Goal: Transaction & Acquisition: Purchase product/service

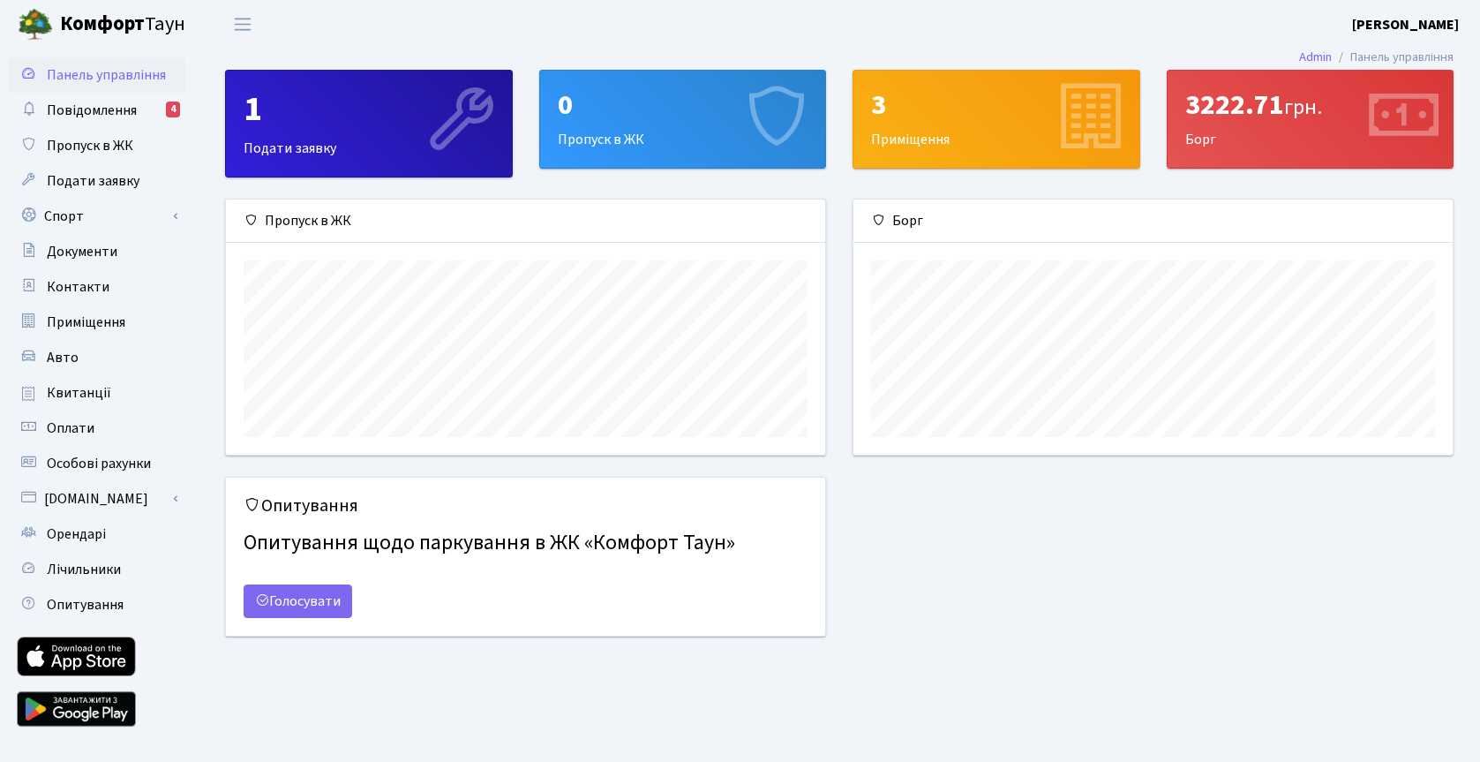
scroll to position [255, 599]
click at [67, 394] on span "Квитанції" at bounding box center [79, 392] width 64 height 19
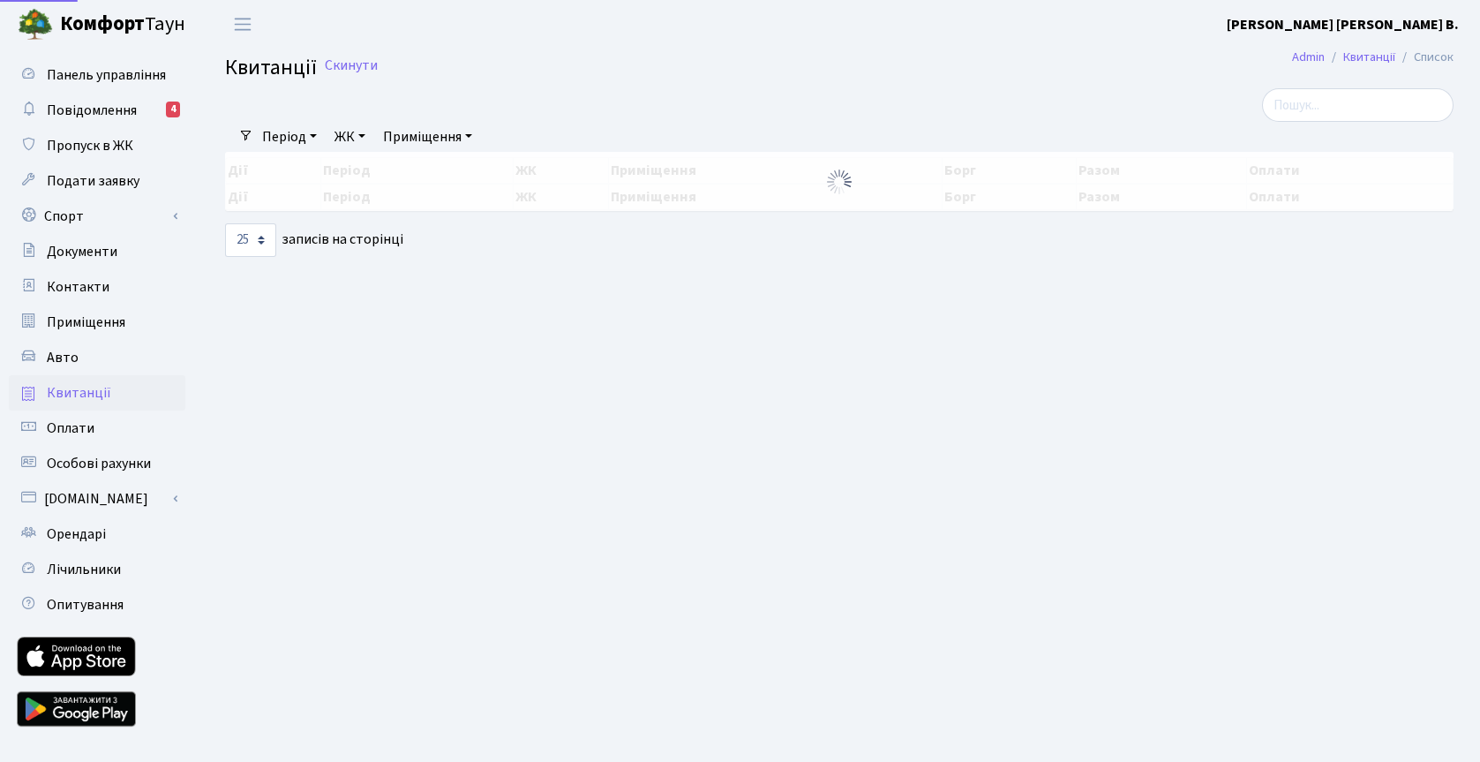
select select "25"
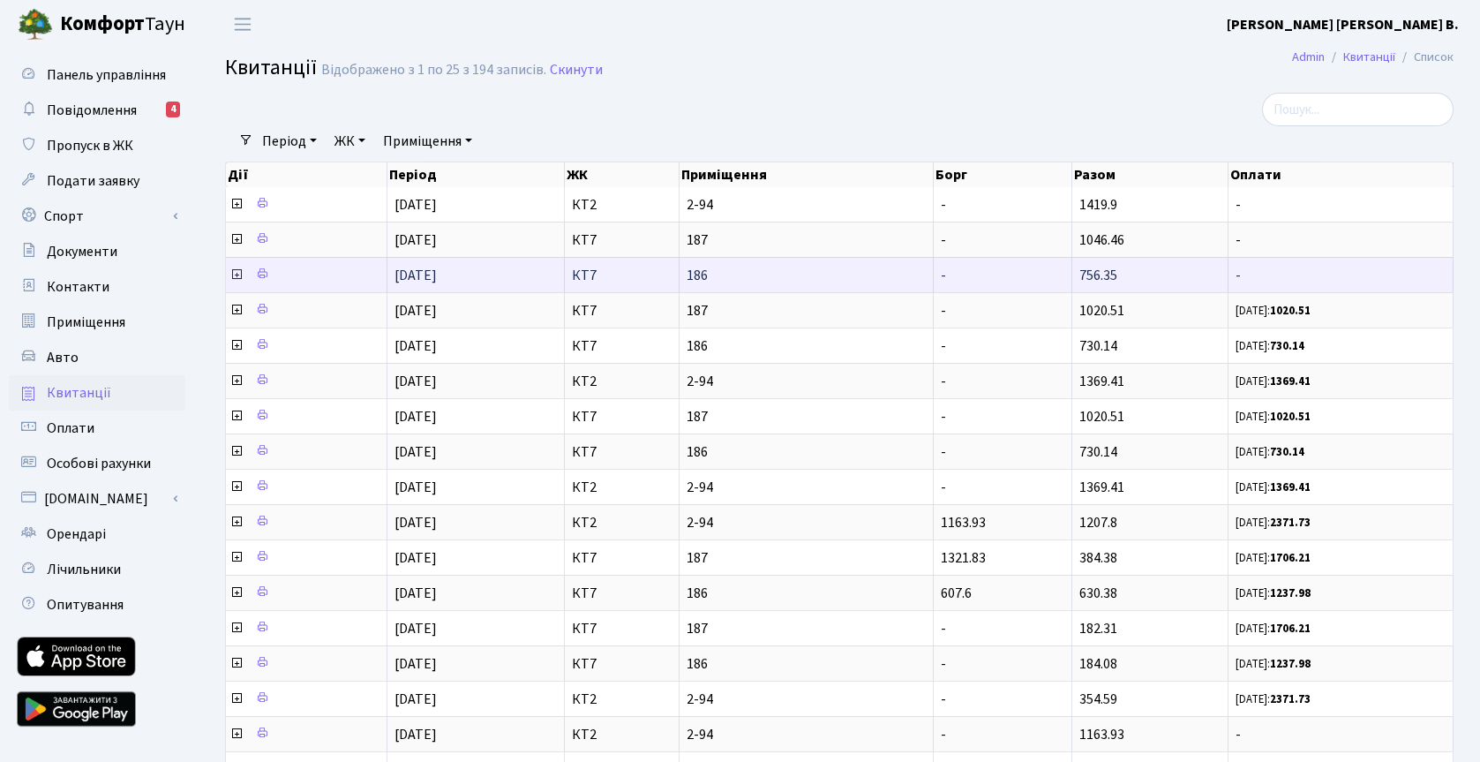
click at [235, 277] on icon at bounding box center [236, 274] width 14 height 14
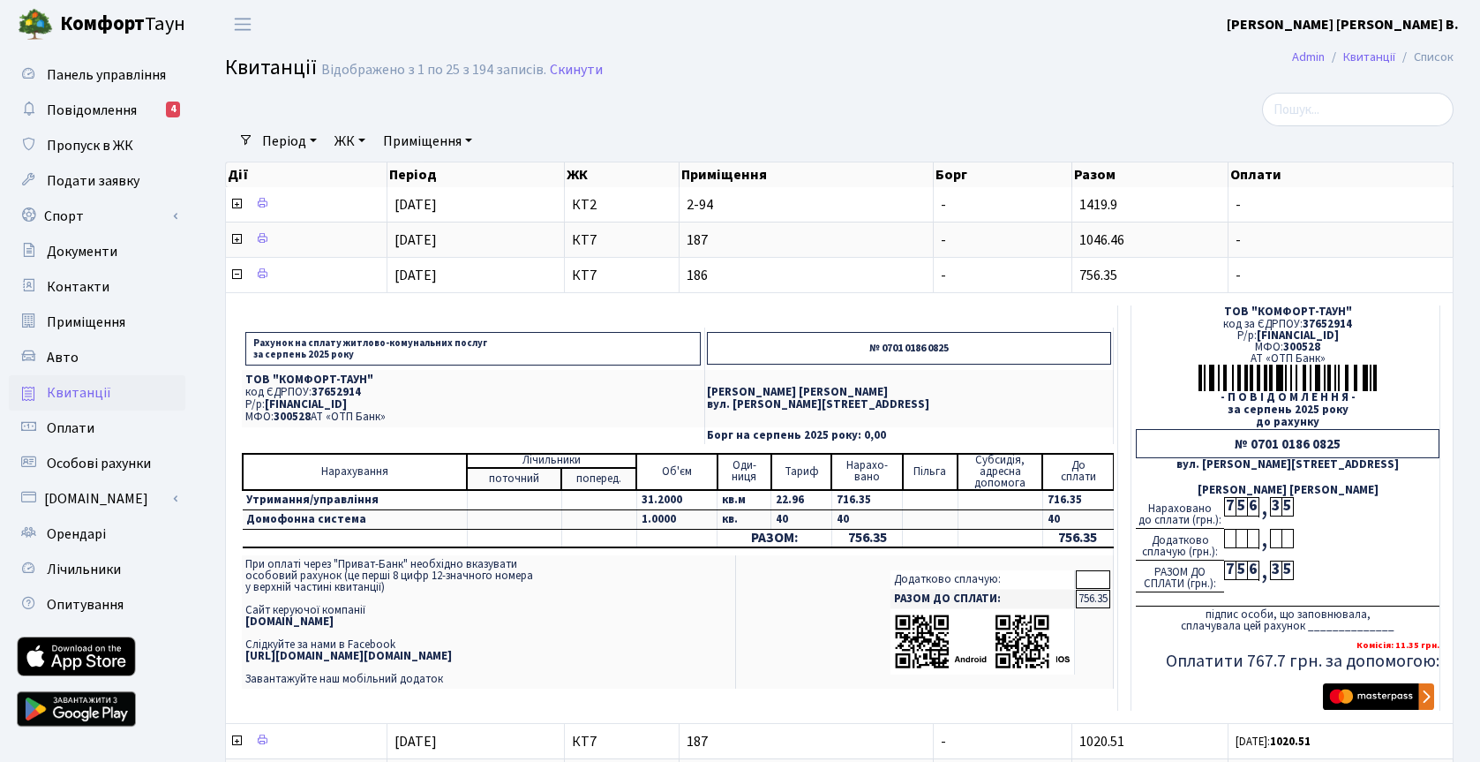
scroll to position [61, 0]
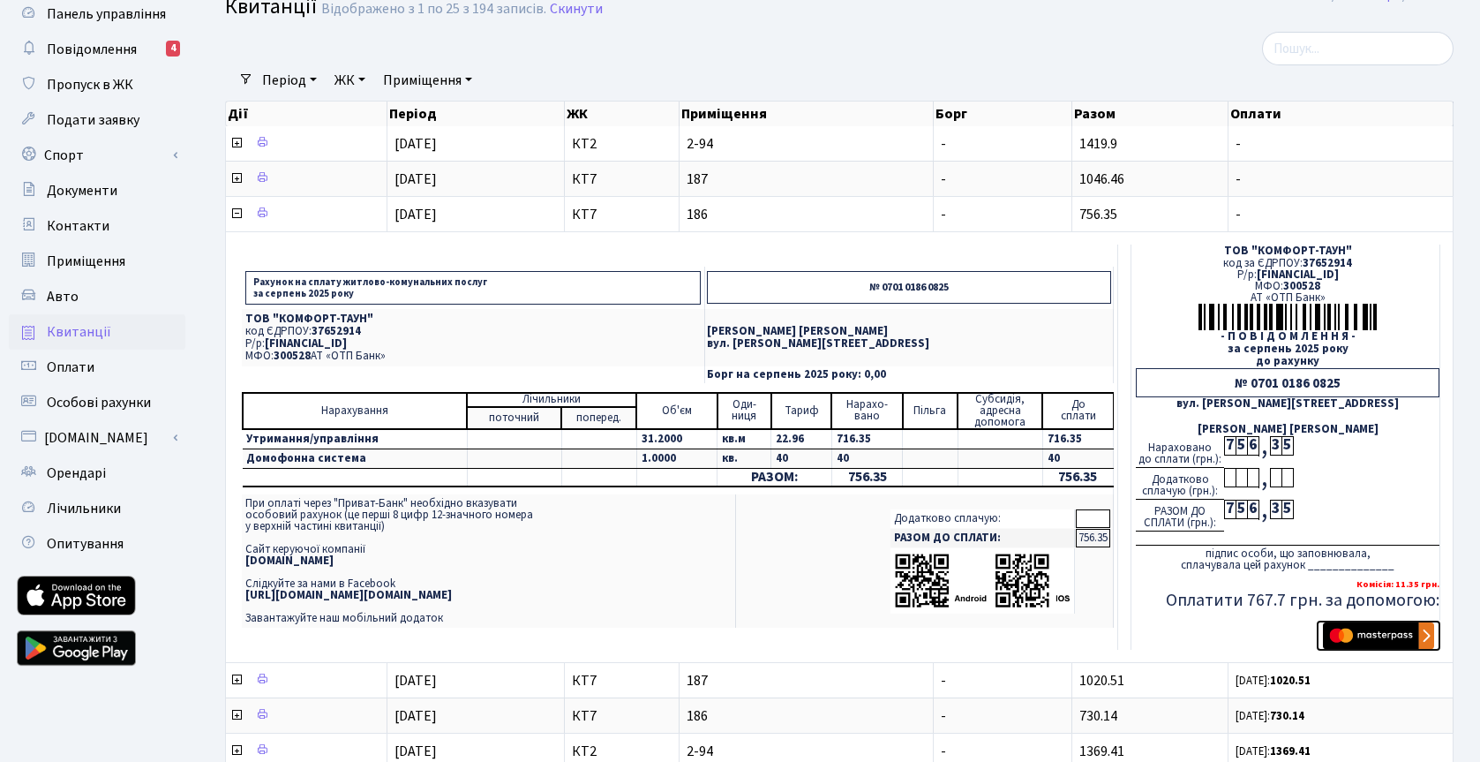
click at [1368, 641] on img "submit" at bounding box center [1378, 635] width 111 height 26
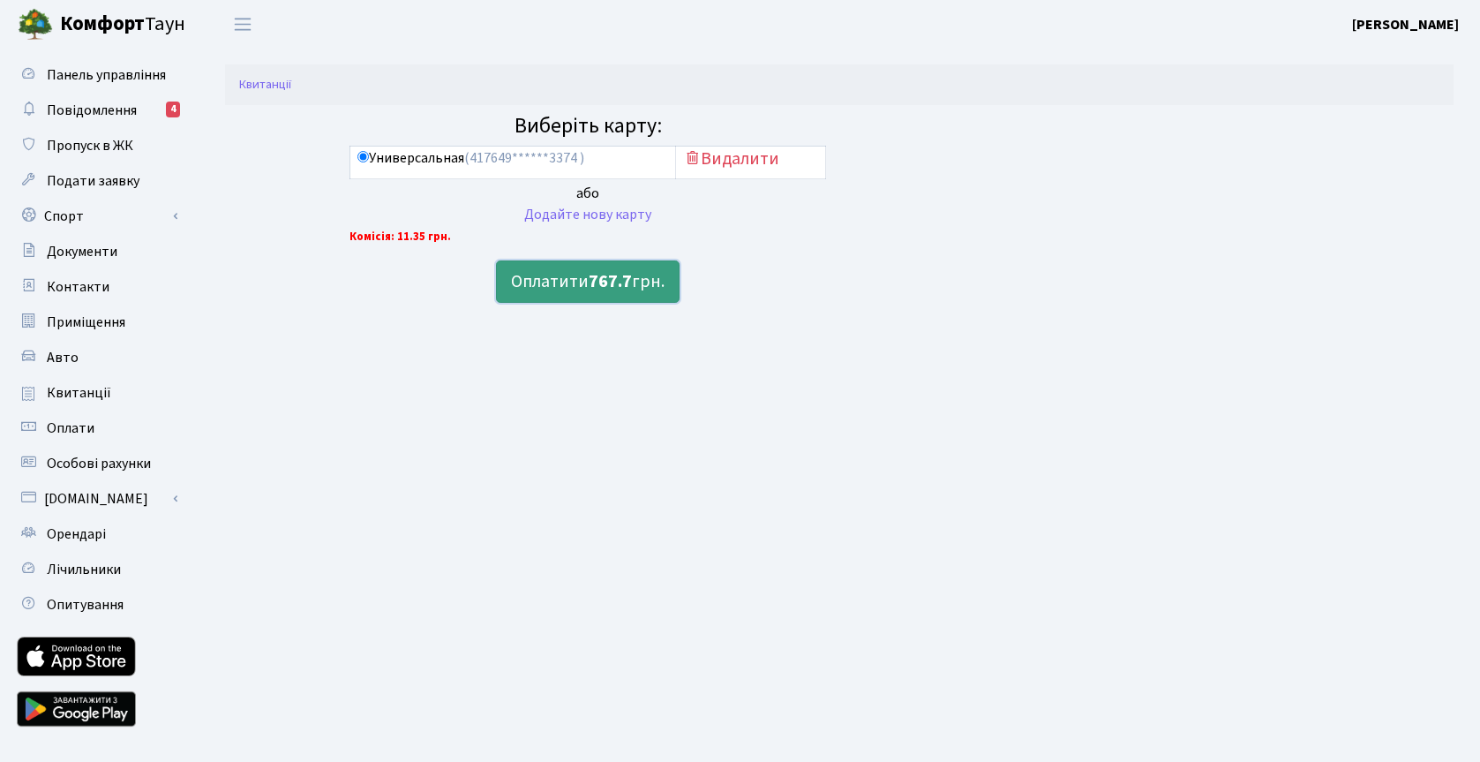
click at [575, 295] on button "Оплатити 767.7 грн." at bounding box center [588, 281] width 184 height 42
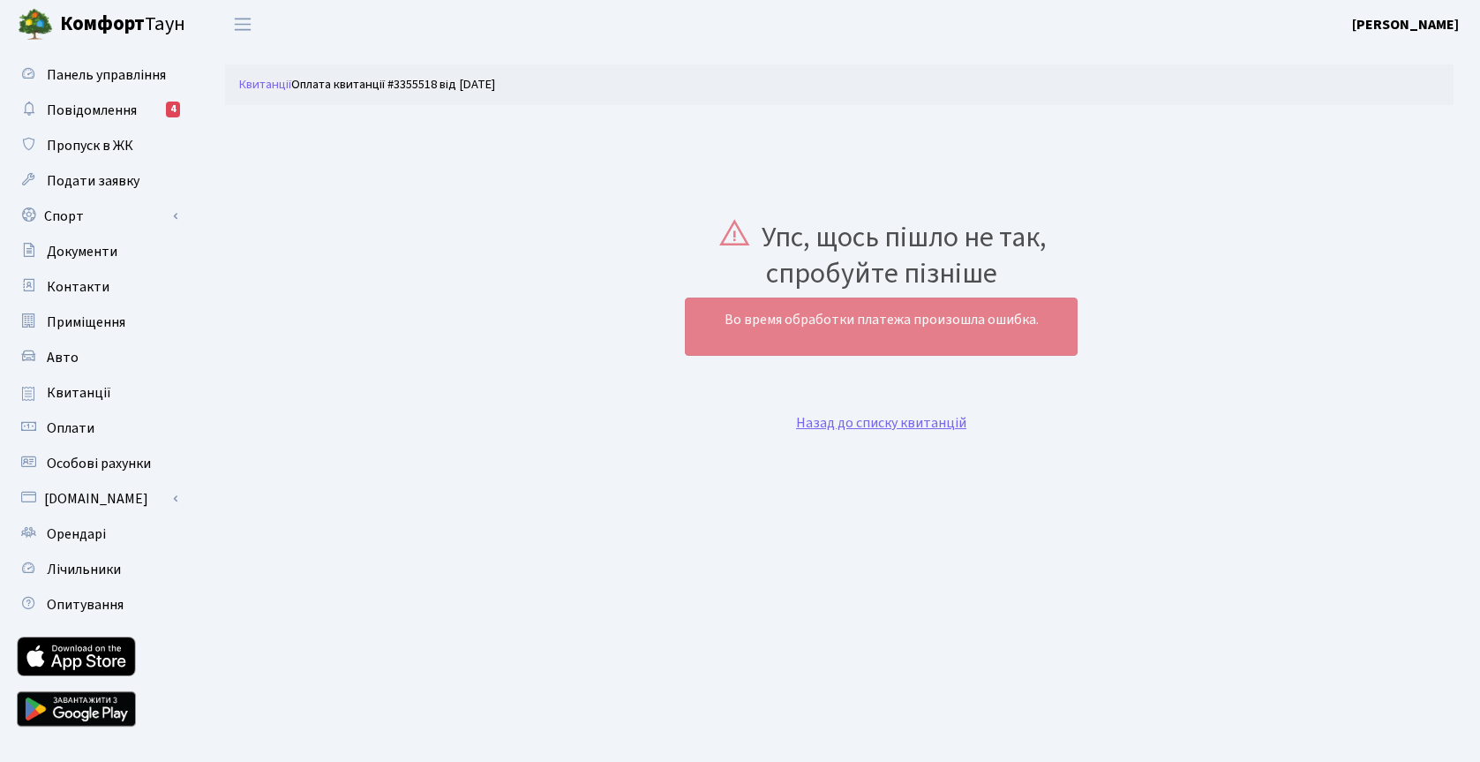
click at [852, 426] on link "Назад до списку квитанцій" at bounding box center [881, 422] width 170 height 19
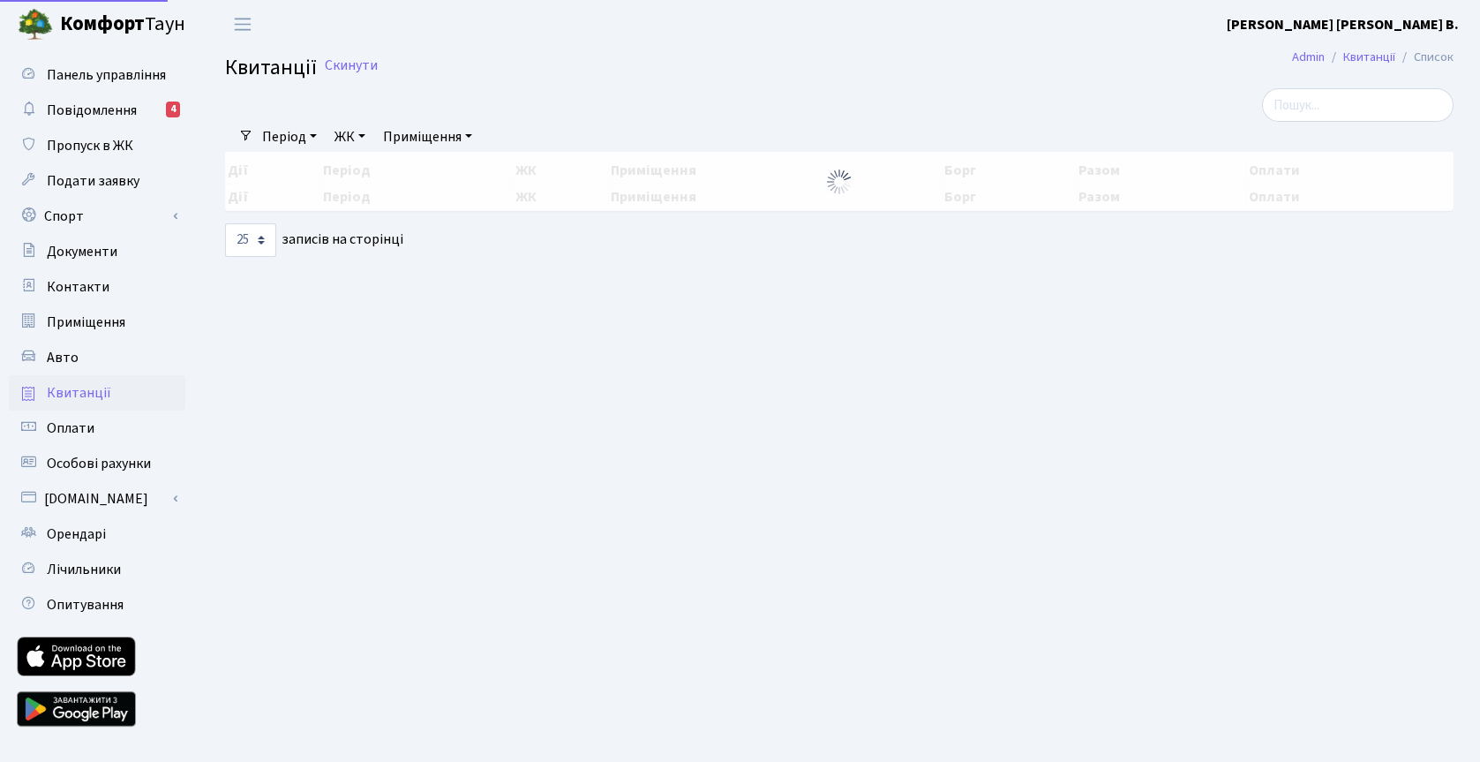
select select "25"
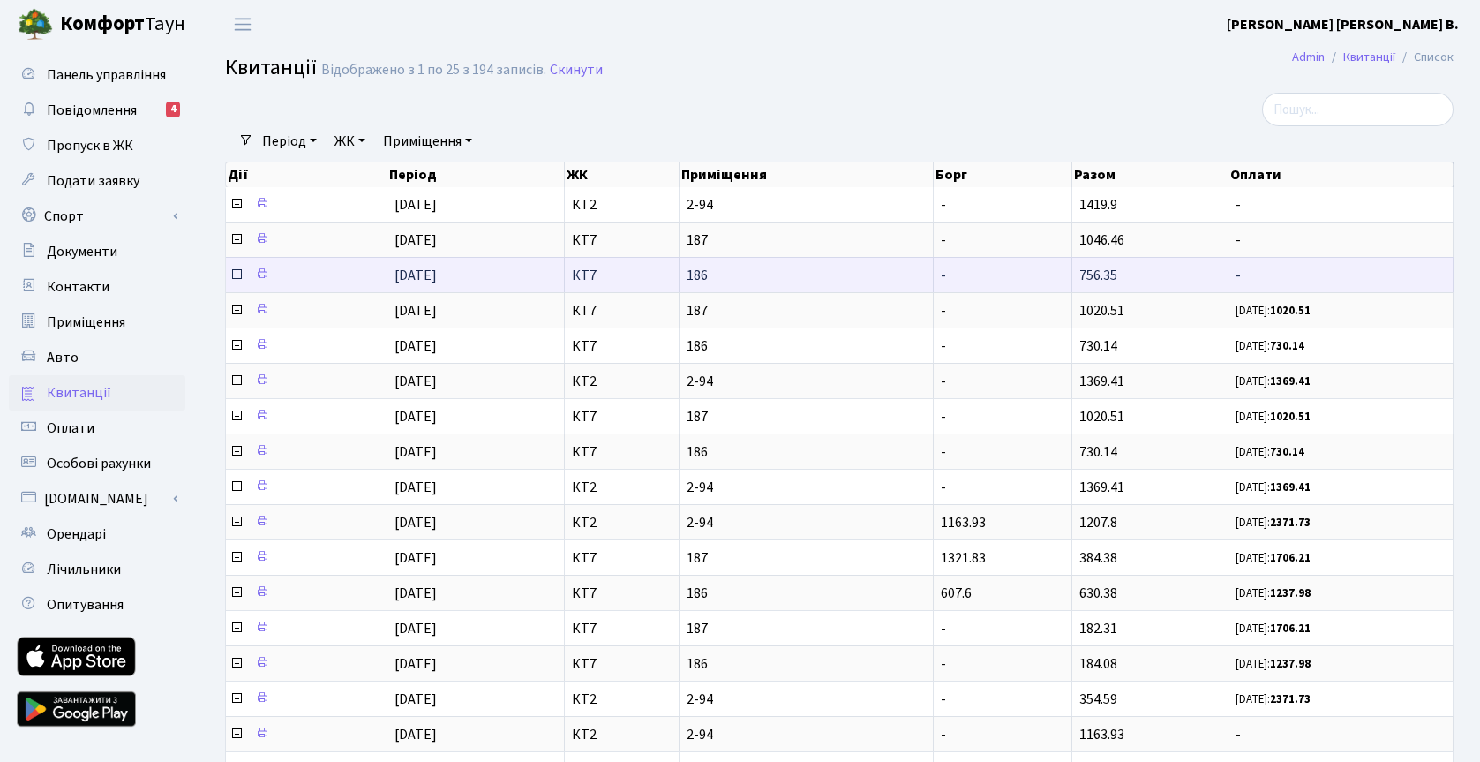
click at [237, 275] on icon at bounding box center [236, 274] width 14 height 14
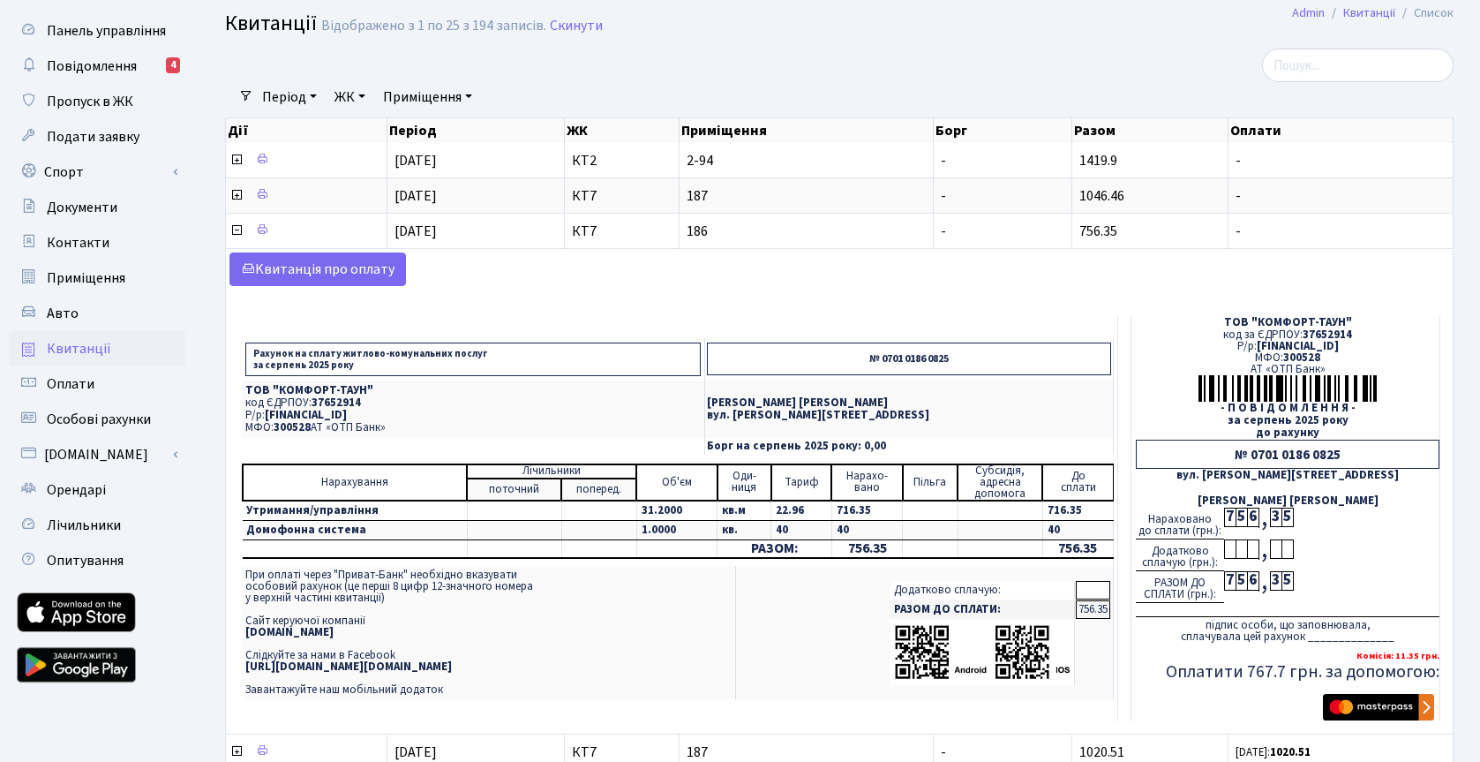
scroll to position [61, 0]
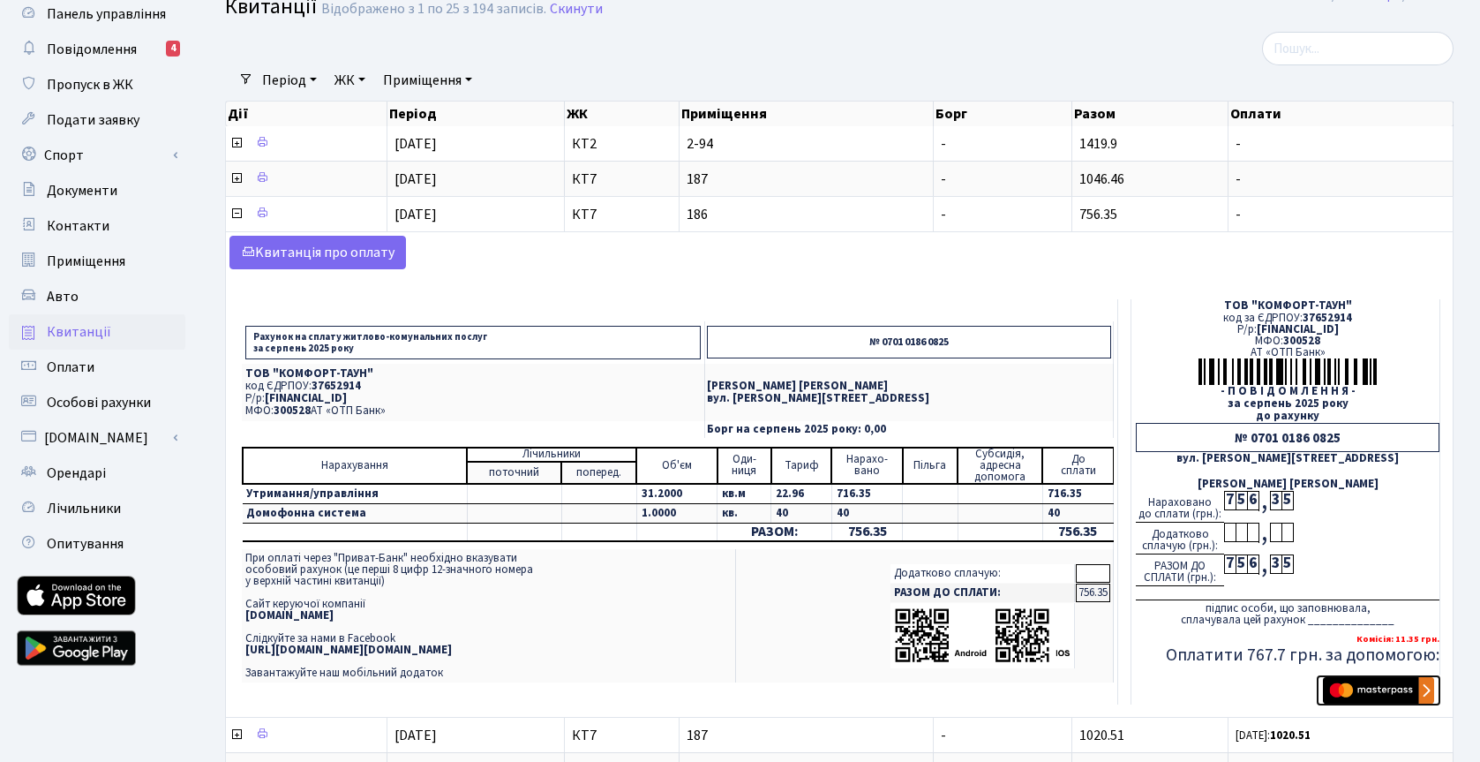
click at [1354, 692] on img "submit" at bounding box center [1378, 690] width 111 height 26
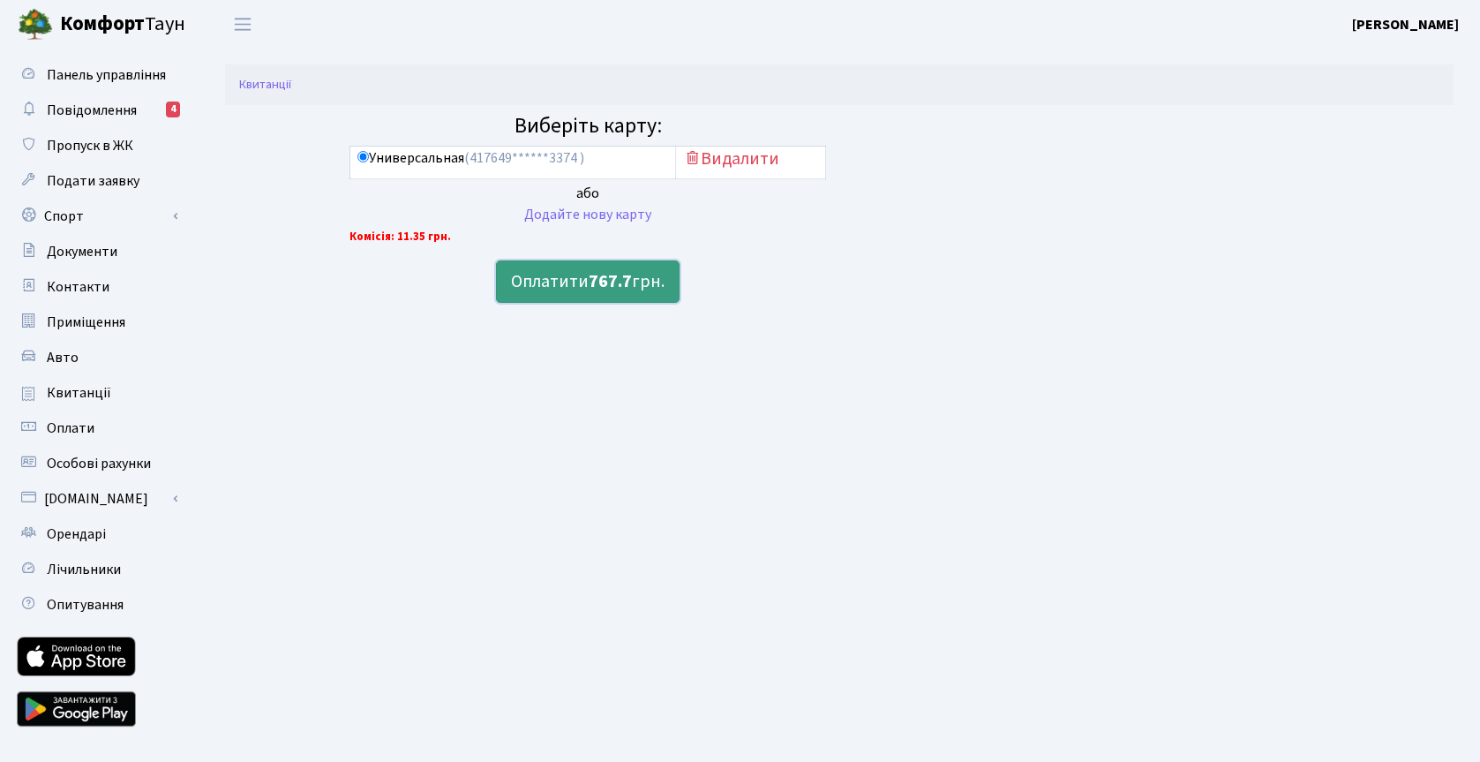
click at [599, 286] on b "767.7" at bounding box center [610, 281] width 43 height 25
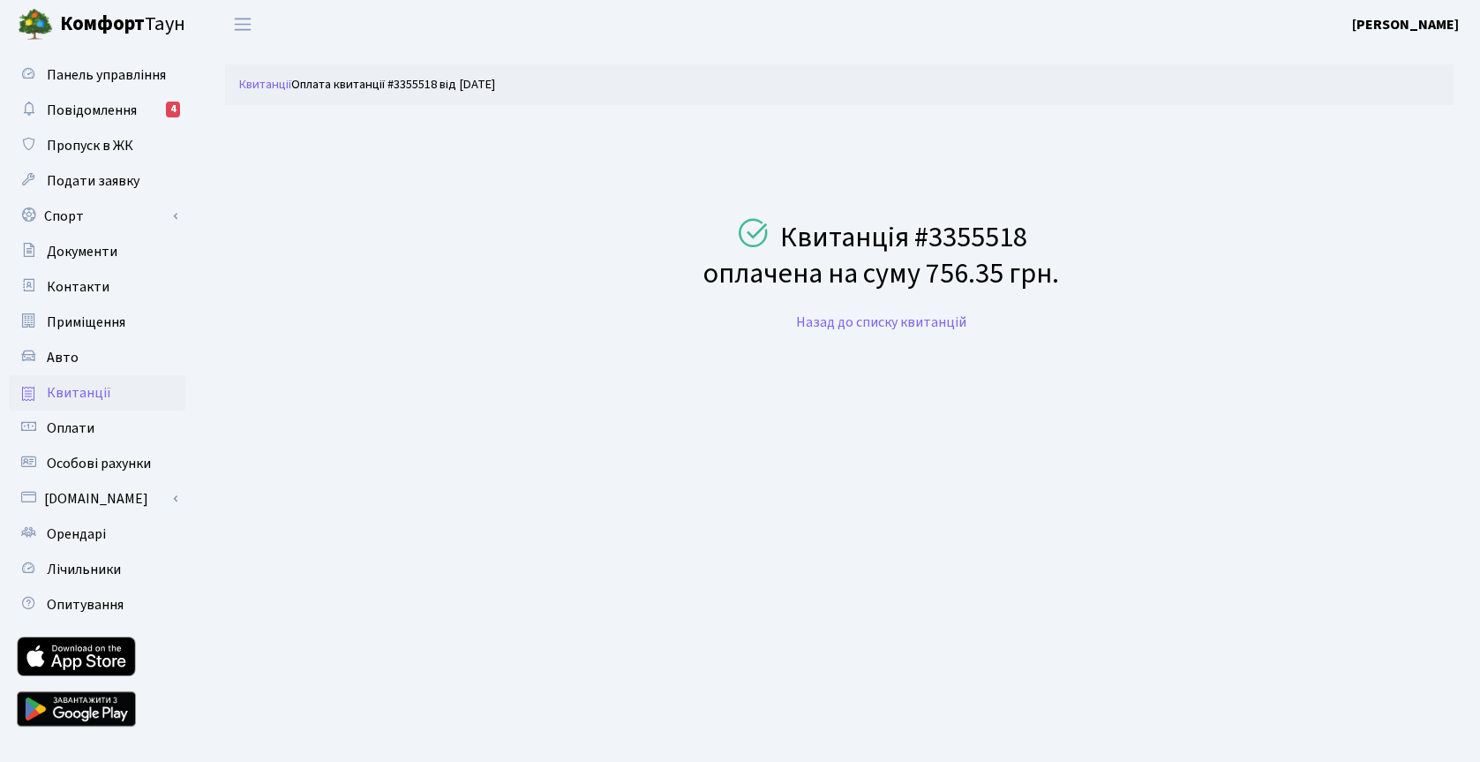
click at [96, 385] on span "Квитанції" at bounding box center [79, 392] width 64 height 19
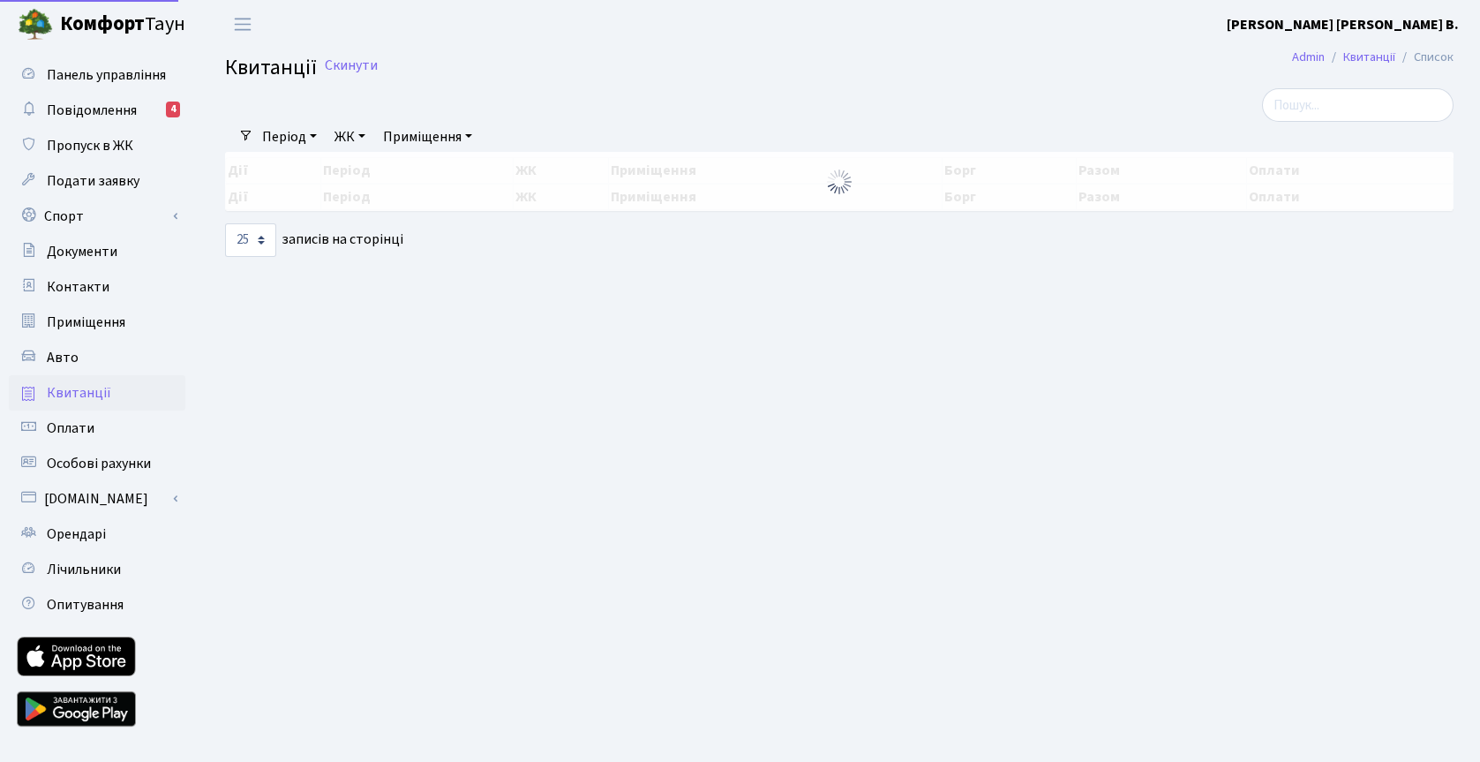
select select "25"
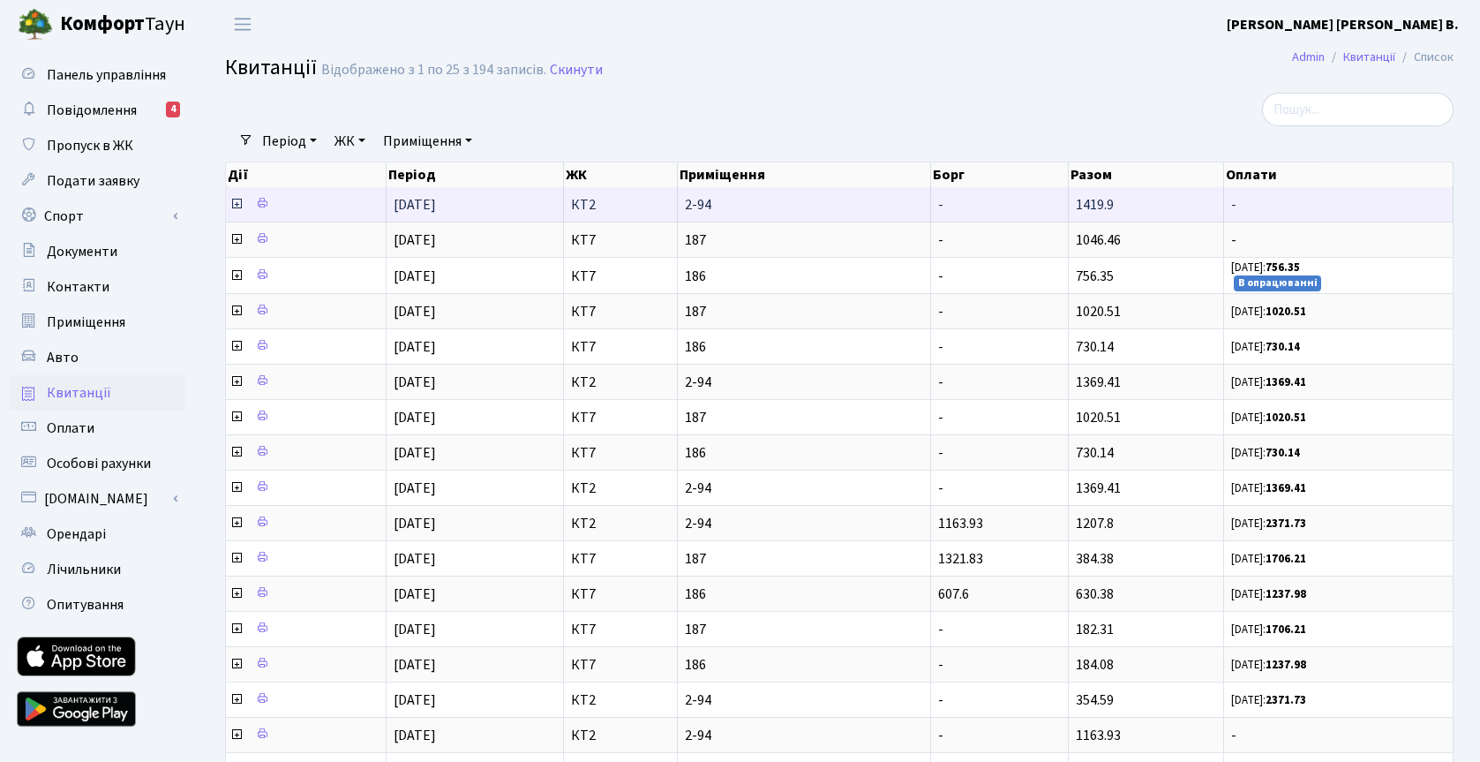
click at [236, 206] on icon at bounding box center [236, 204] width 14 height 14
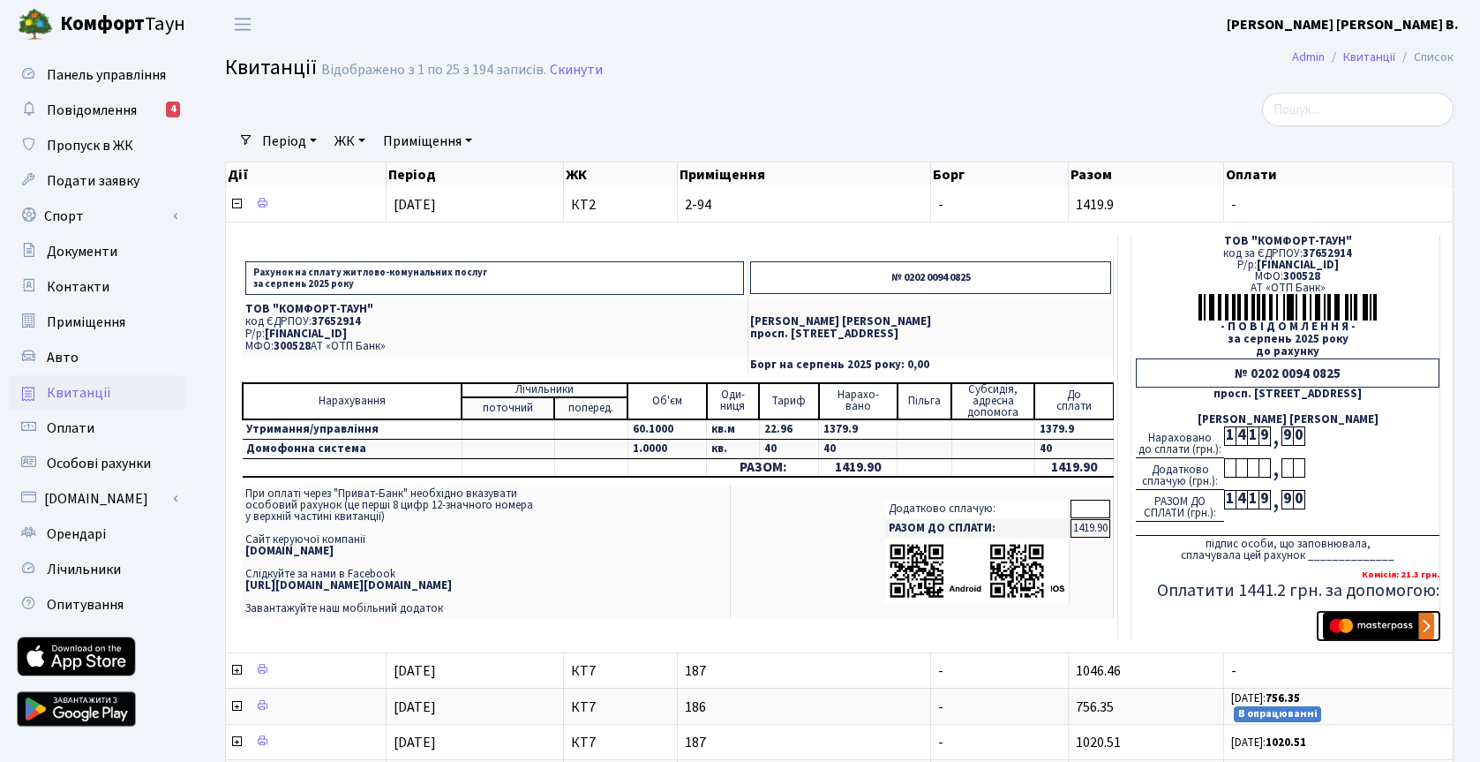
click at [1354, 626] on img "submit" at bounding box center [1378, 625] width 111 height 26
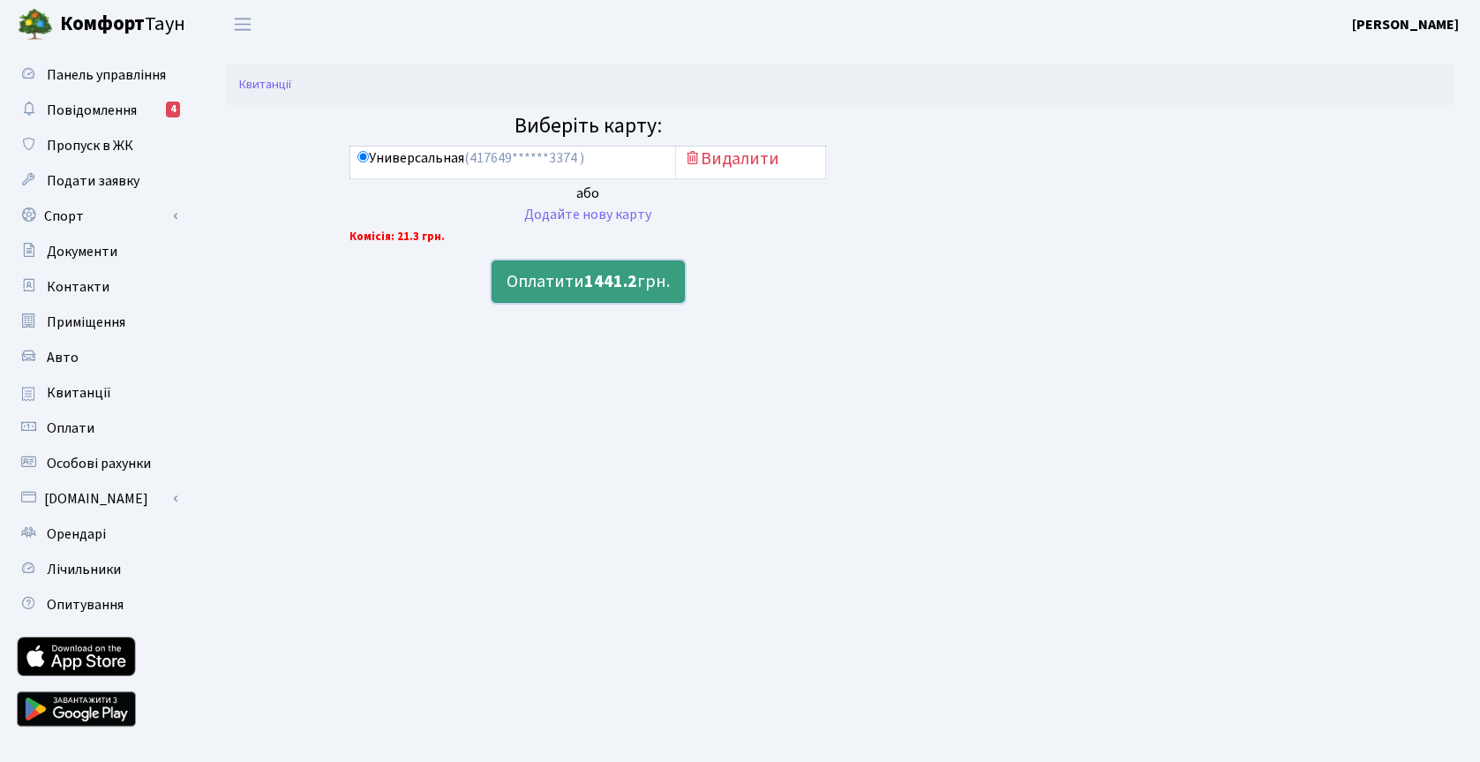
click at [602, 283] on b "1441.2" at bounding box center [610, 281] width 53 height 25
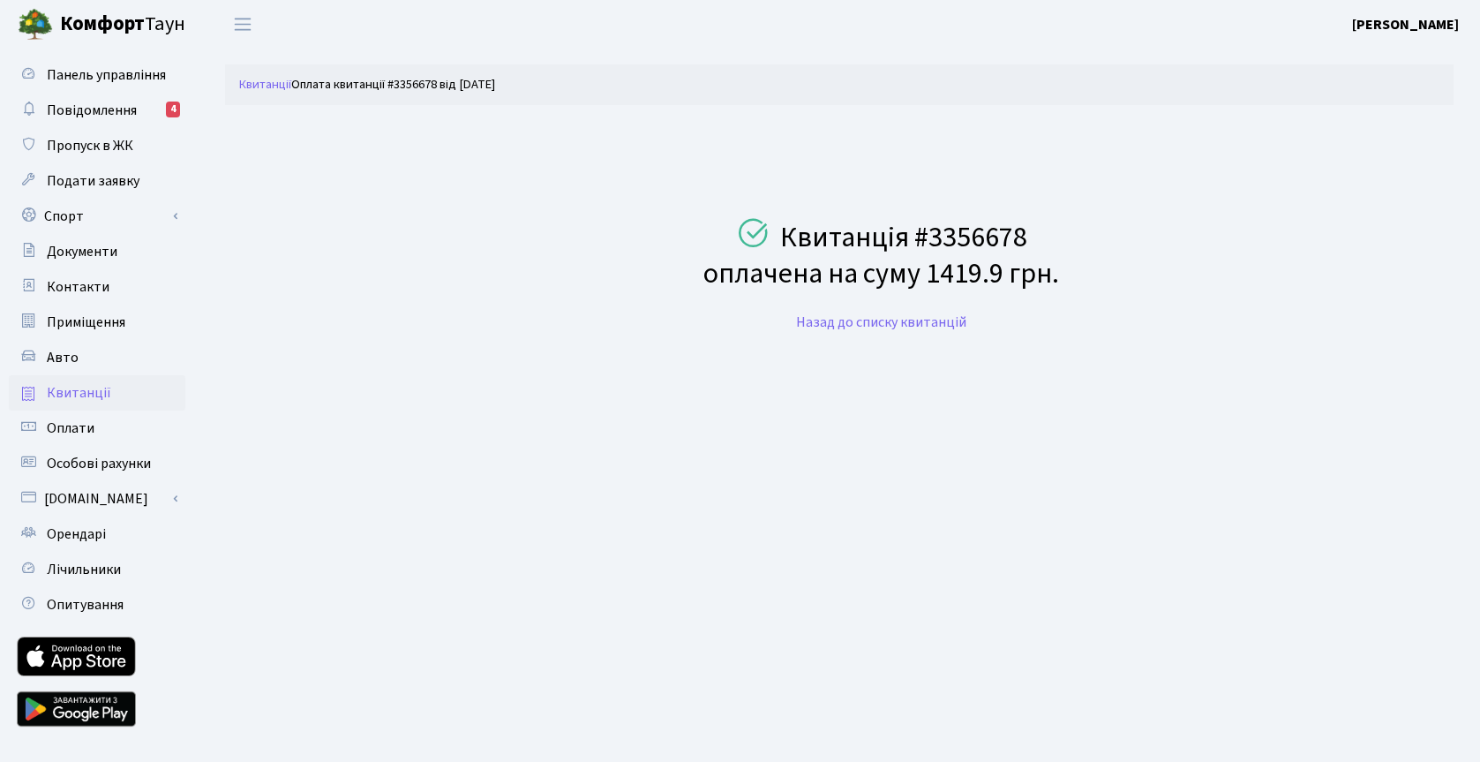
click at [85, 394] on span "Квитанції" at bounding box center [79, 392] width 64 height 19
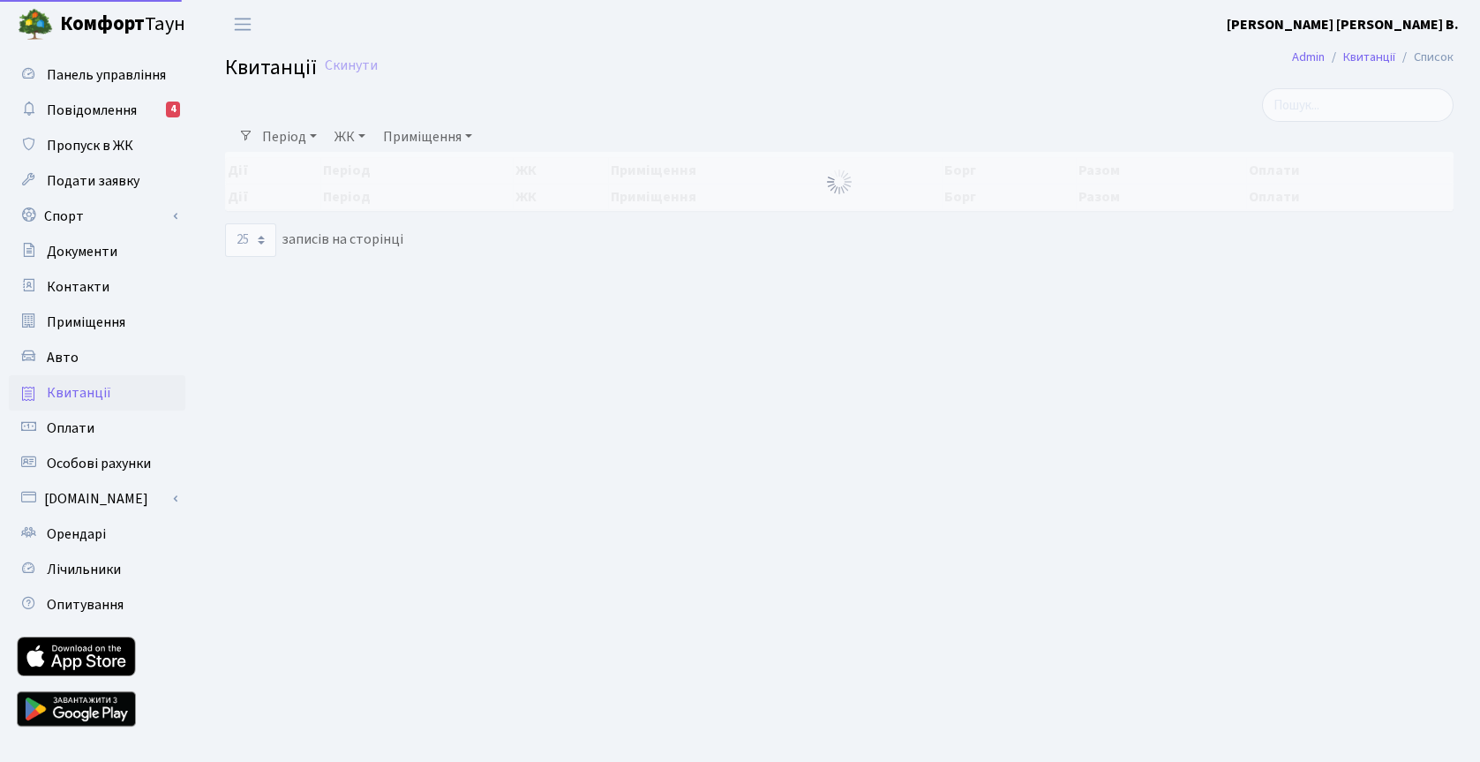
select select "25"
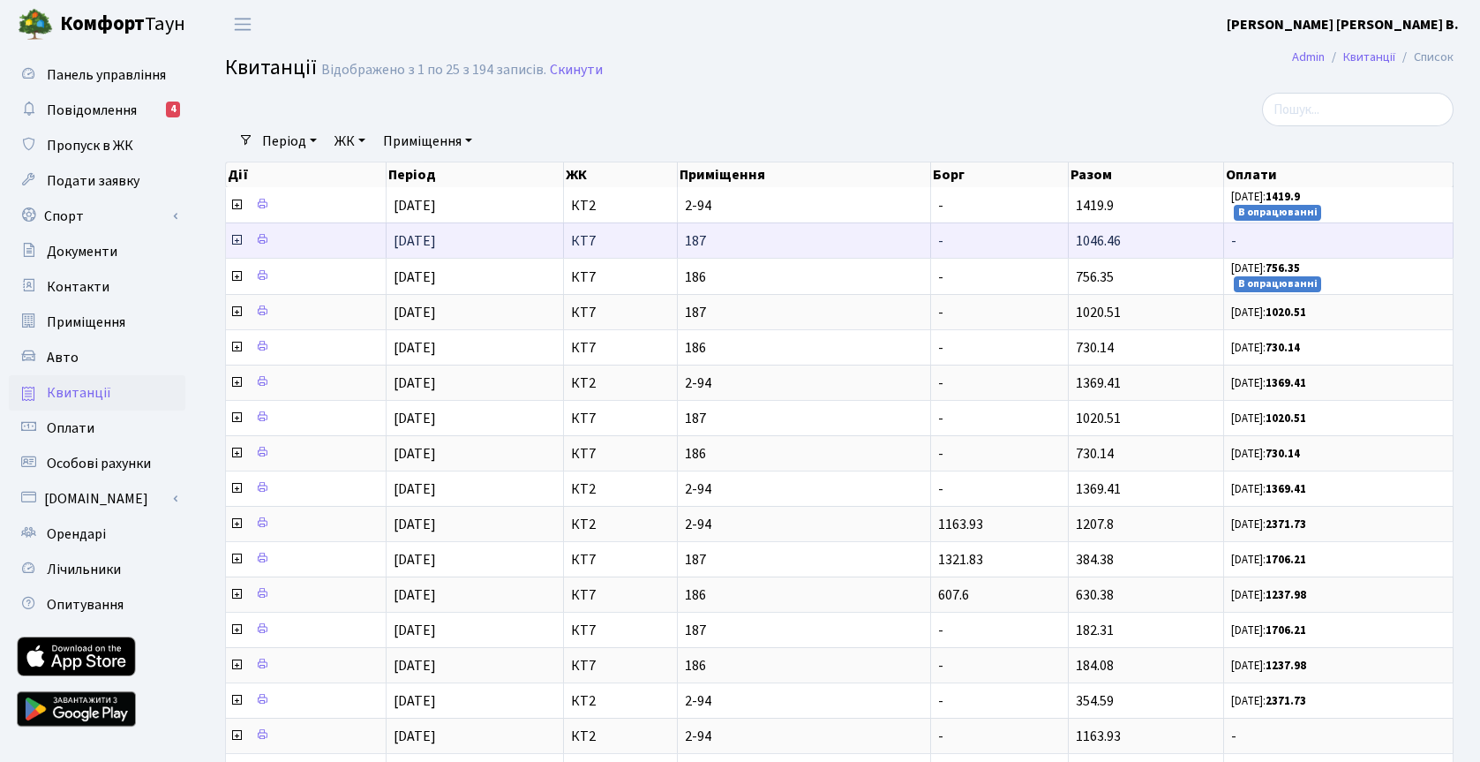
click at [237, 240] on icon at bounding box center [236, 240] width 14 height 14
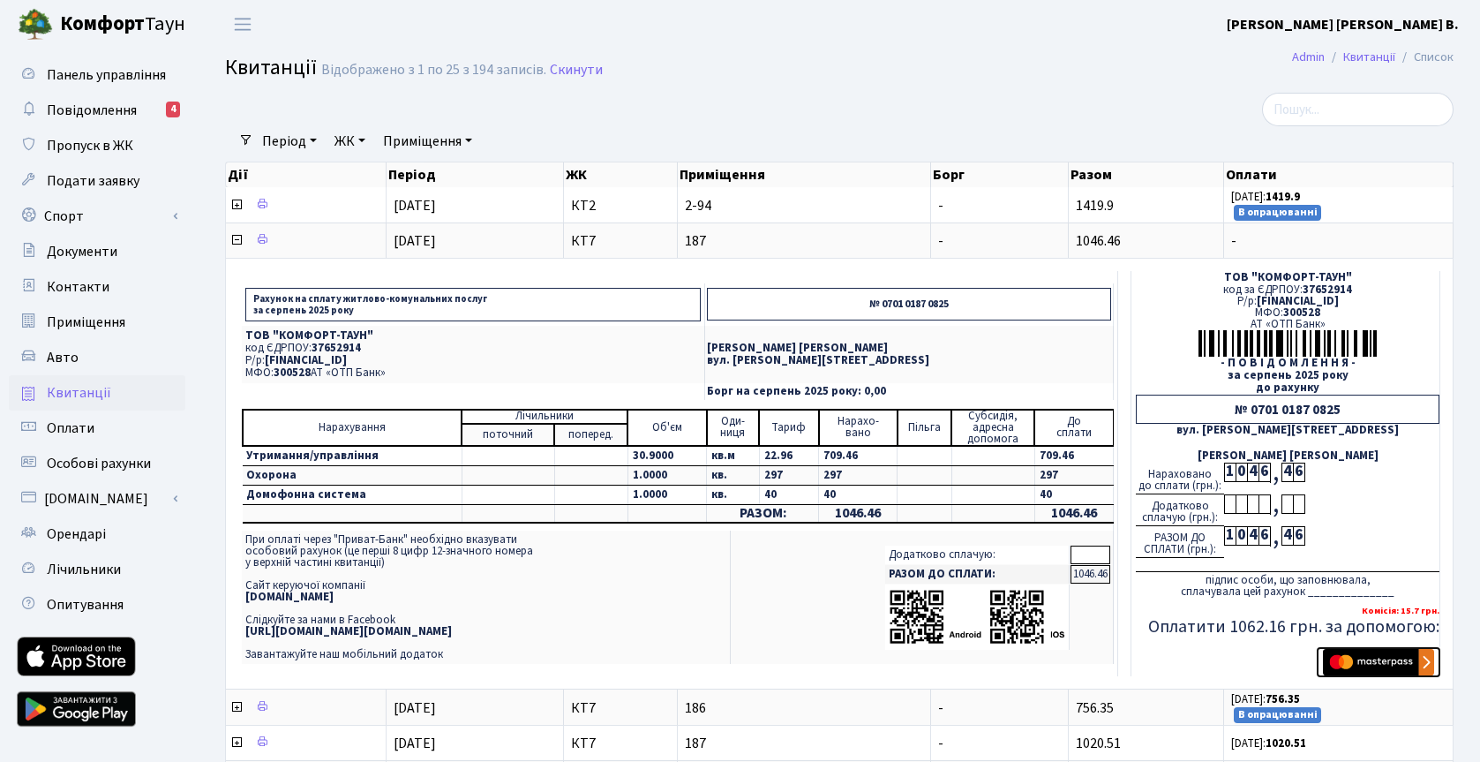
click at [1374, 666] on img "submit" at bounding box center [1378, 662] width 111 height 26
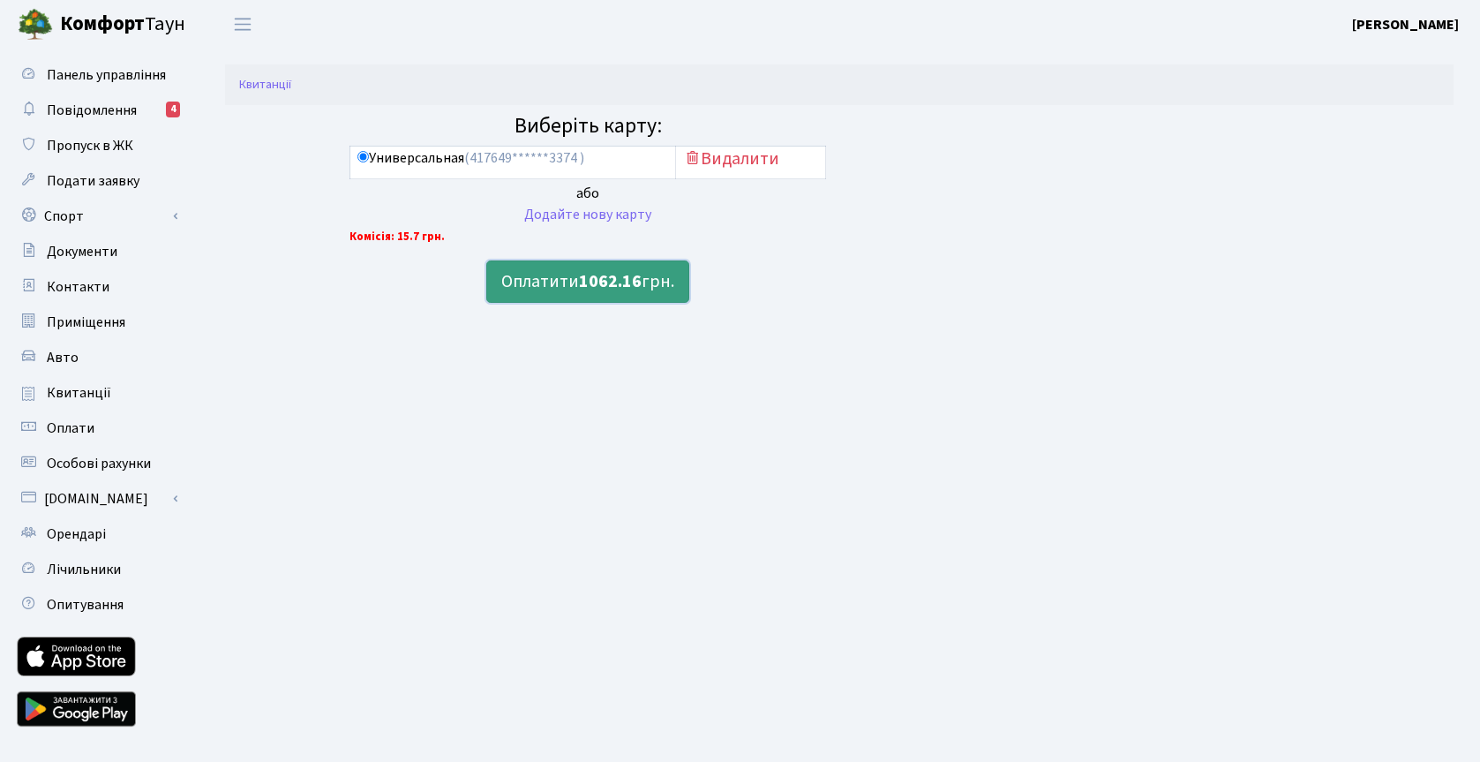
click at [619, 283] on b "1062.16" at bounding box center [610, 281] width 63 height 25
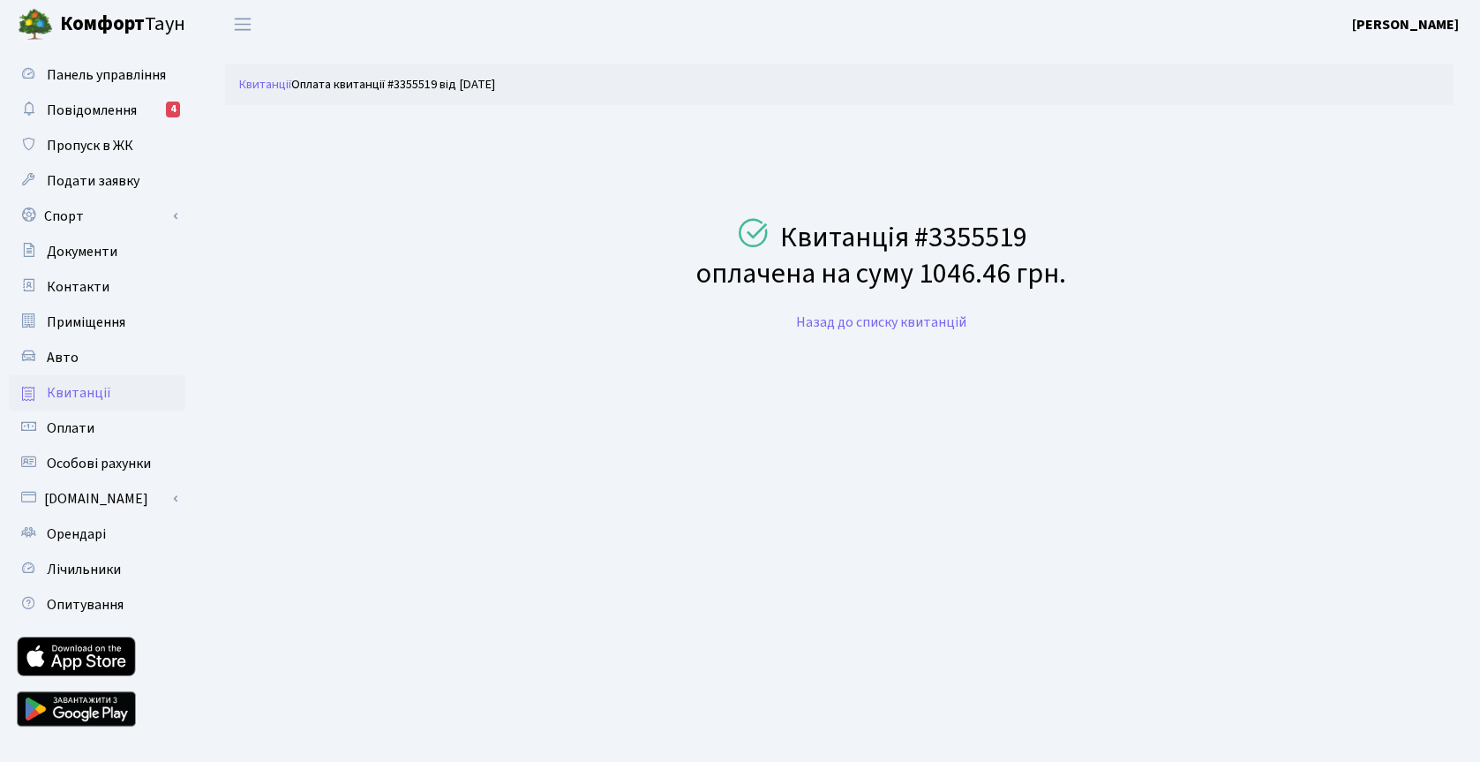
click at [79, 392] on span "Квитанції" at bounding box center [79, 392] width 64 height 19
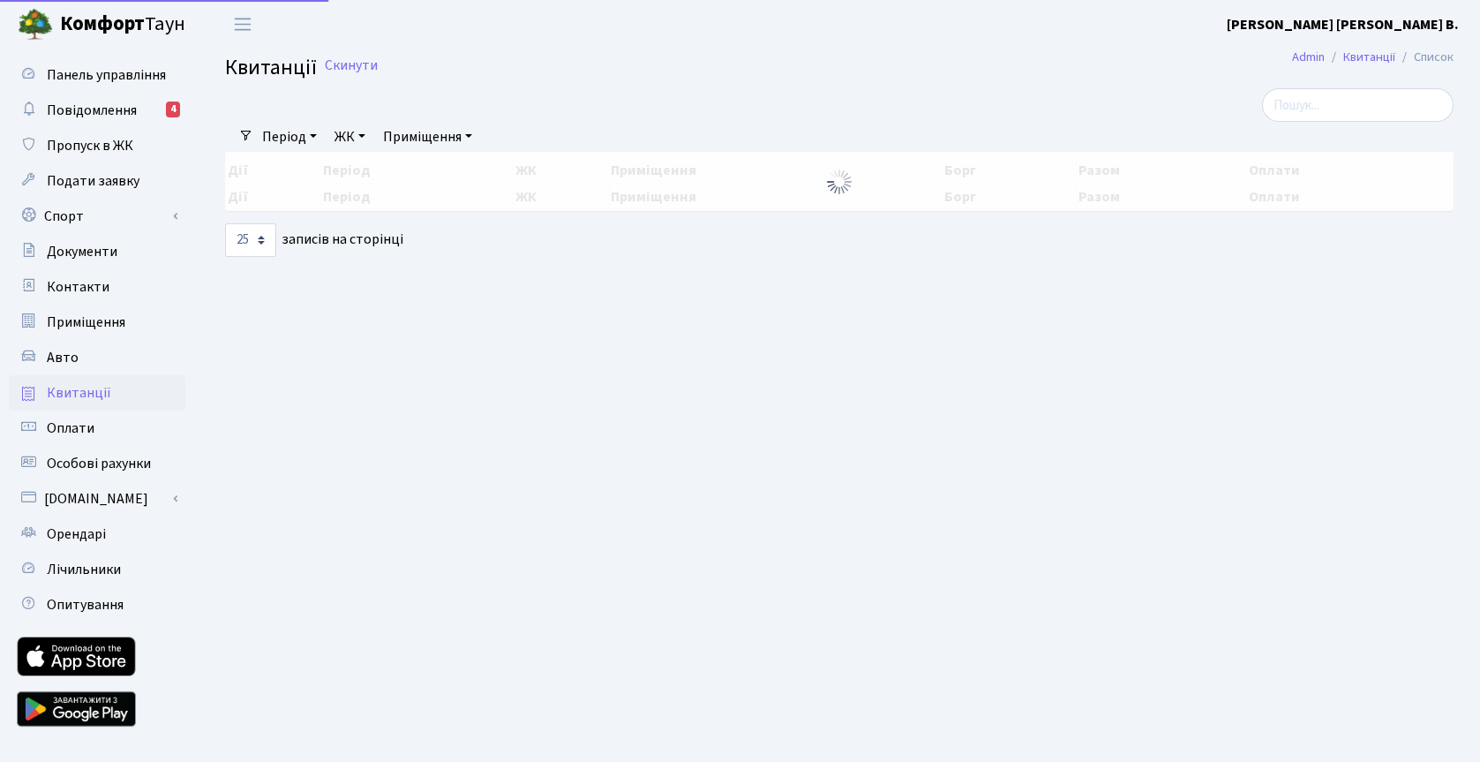
select select "25"
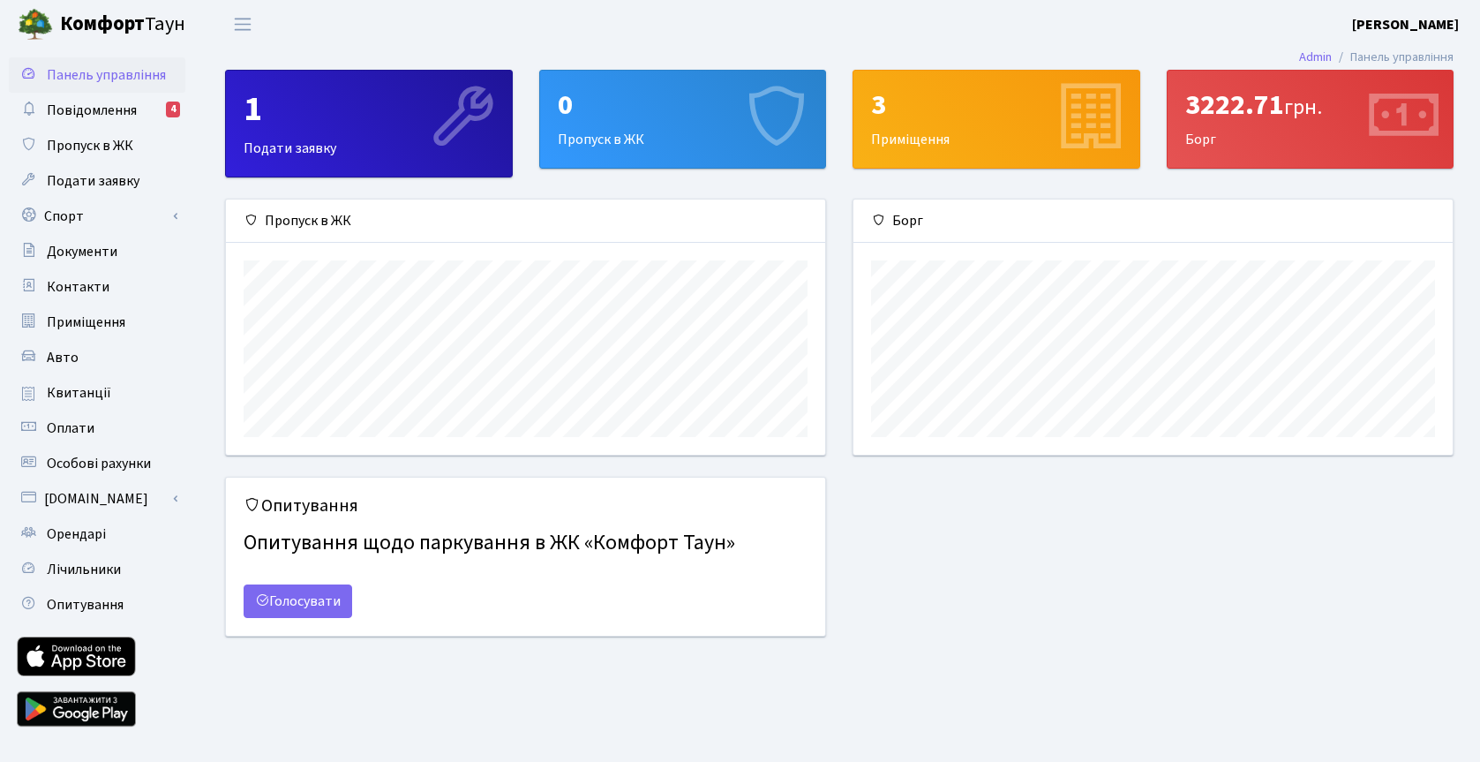
scroll to position [255, 599]
click at [64, 394] on span "Квитанції" at bounding box center [79, 392] width 64 height 19
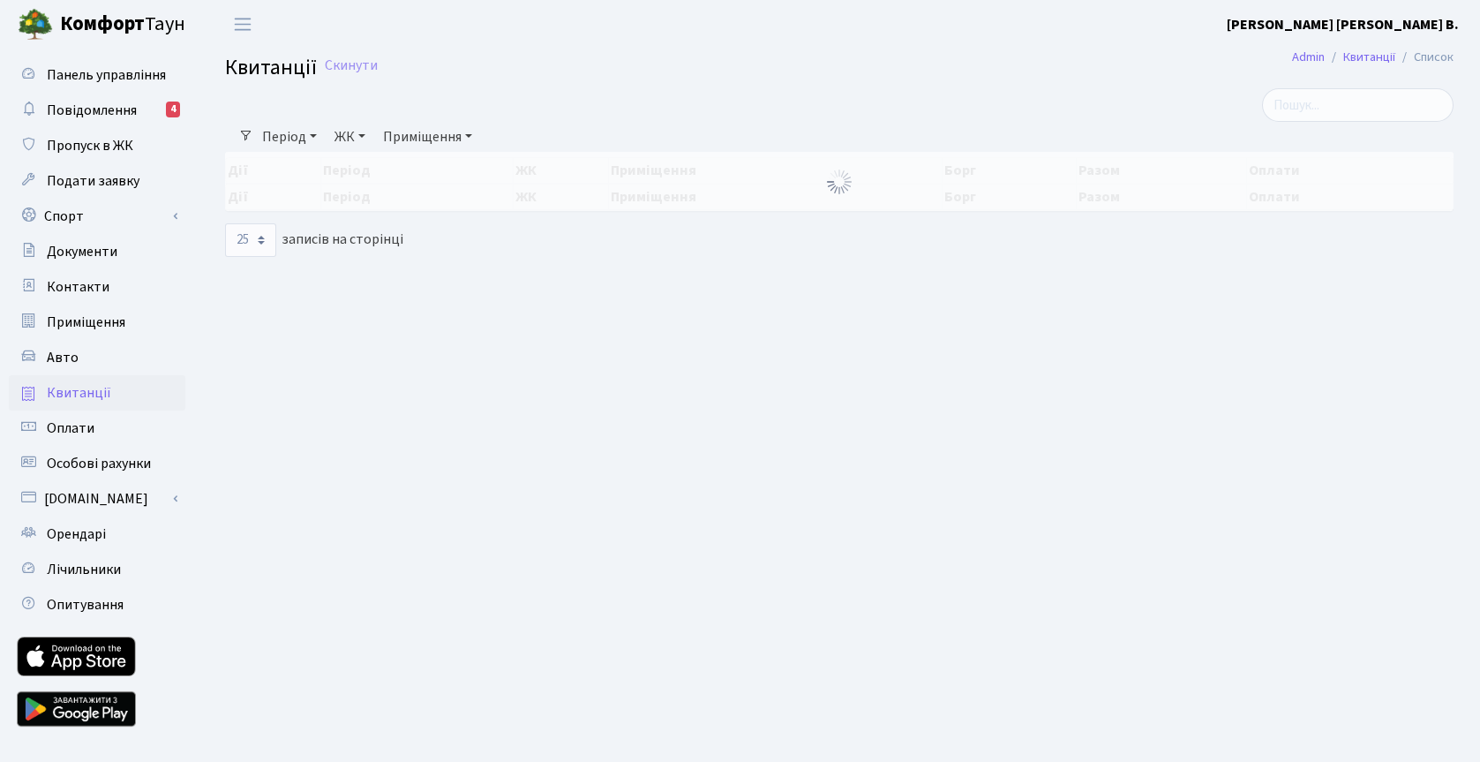
select select "25"
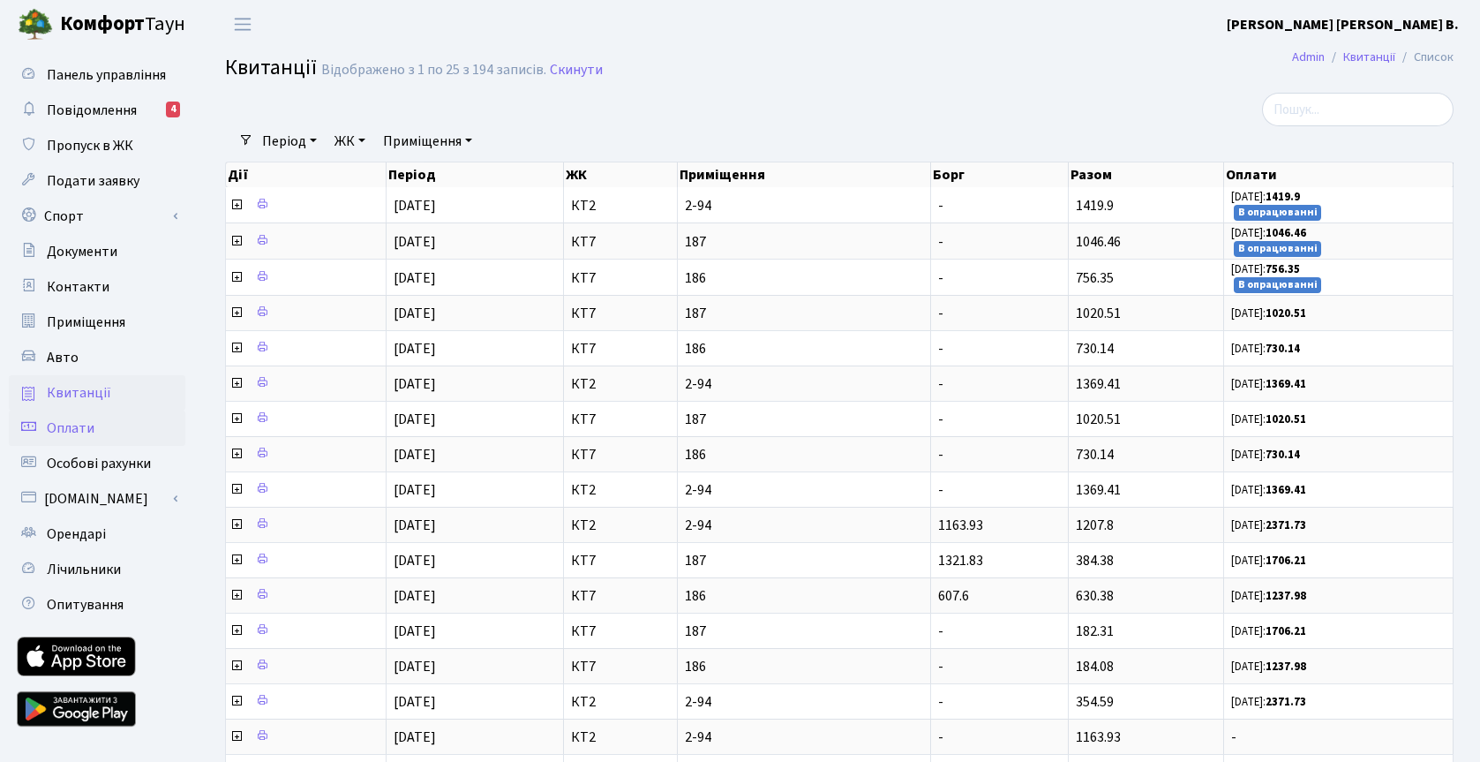
click at [69, 419] on span "Оплати" at bounding box center [71, 427] width 48 height 19
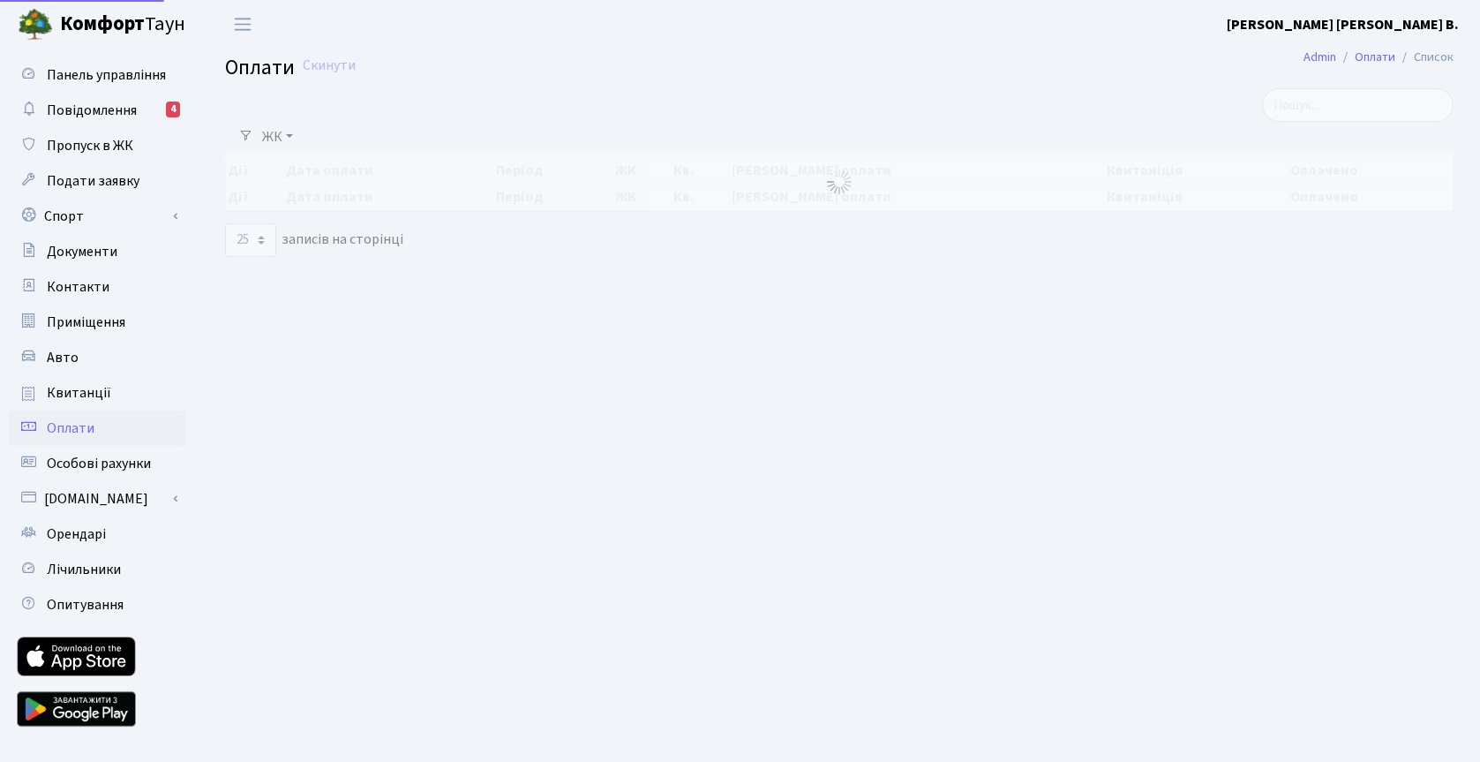
select select "25"
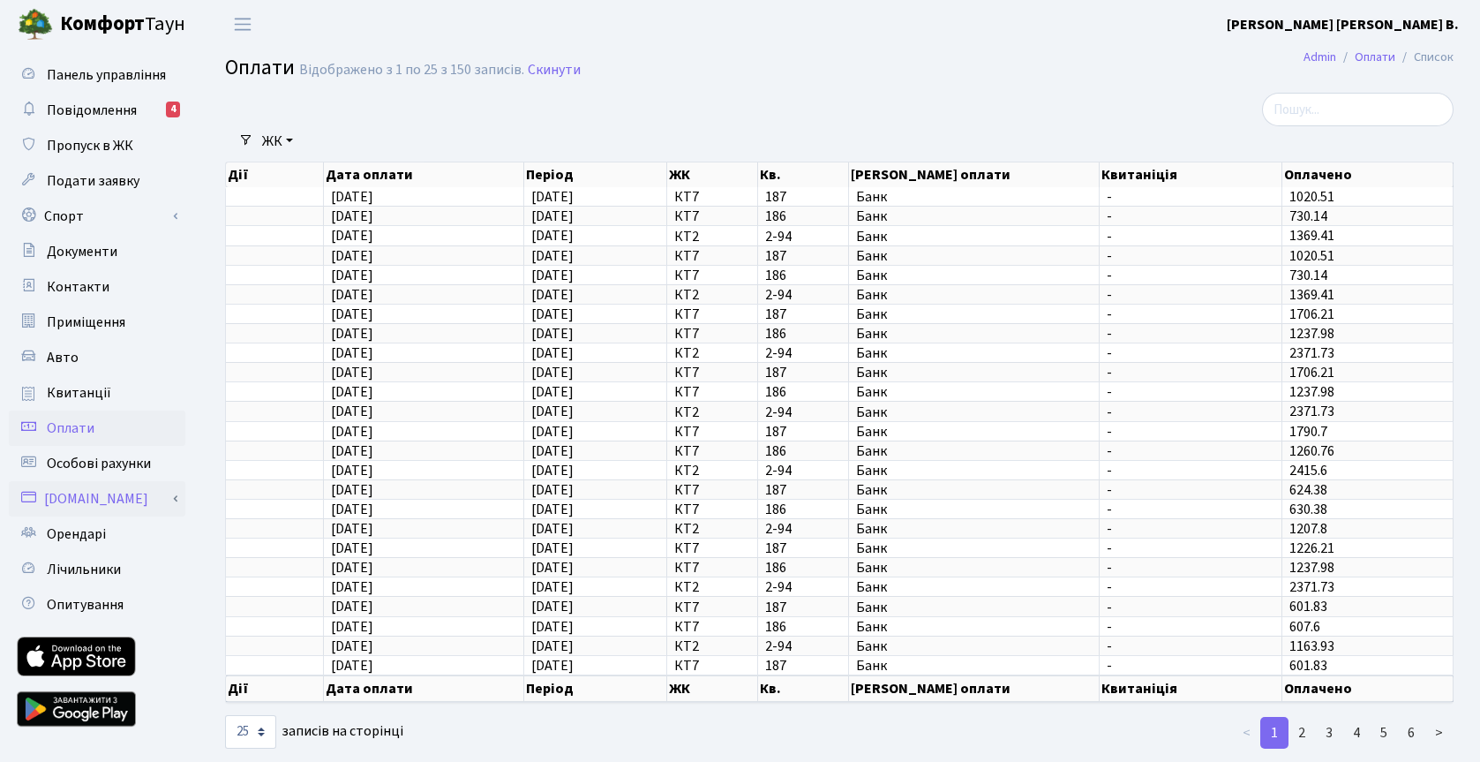
click at [86, 496] on link "[DOMAIN_NAME]" at bounding box center [97, 498] width 176 height 35
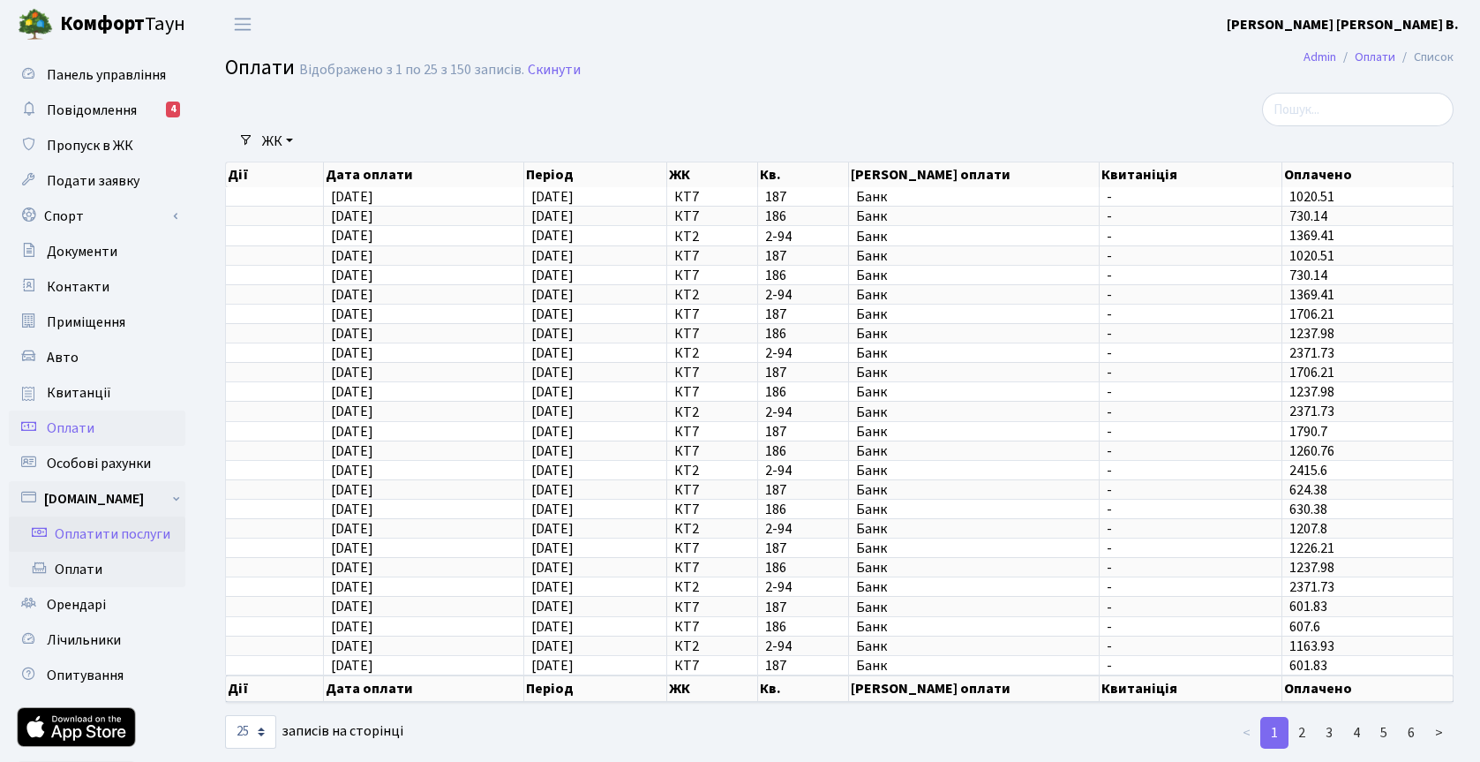
click at [104, 529] on link "Оплатити послуги" at bounding box center [97, 533] width 176 height 35
